Goal: Find specific page/section: Find specific page/section

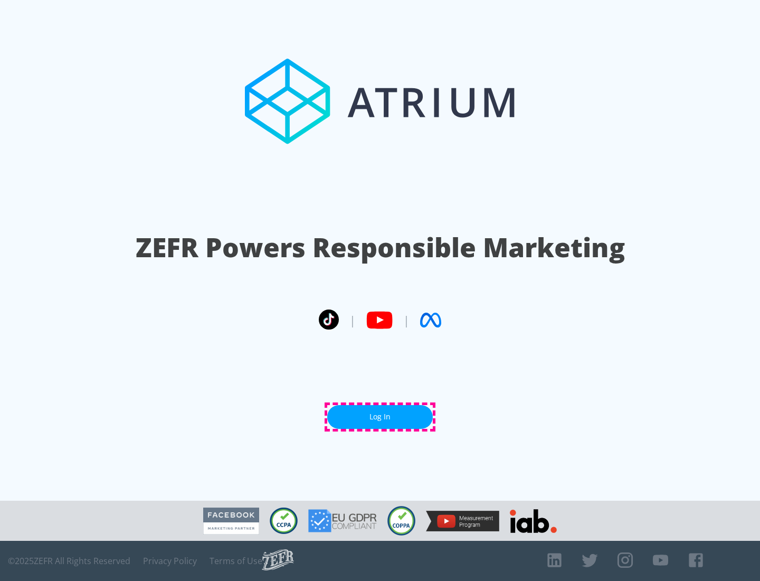
click at [380, 417] on link "Log In" at bounding box center [380, 417] width 106 height 24
